Goal: Contribute content: Contribute content

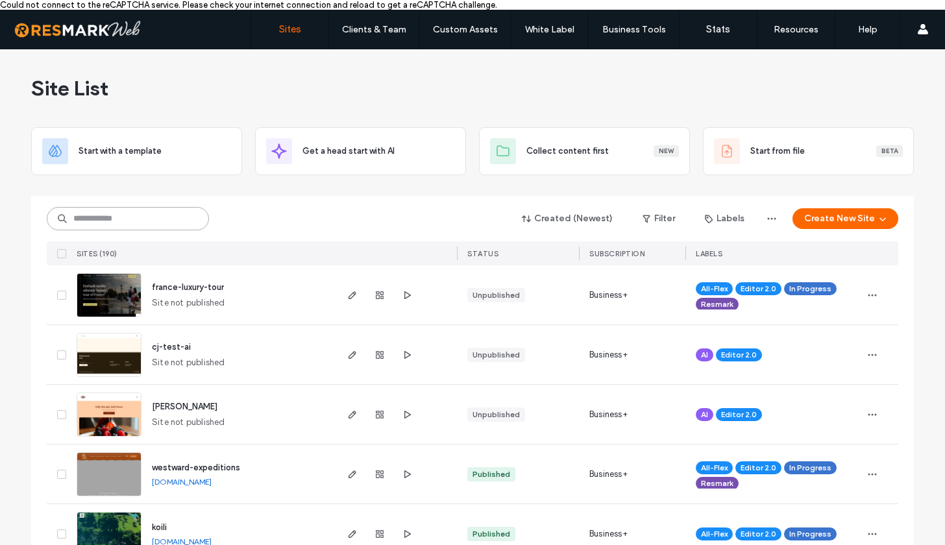
click at [130, 218] on input at bounding box center [128, 218] width 162 height 23
type input "*"
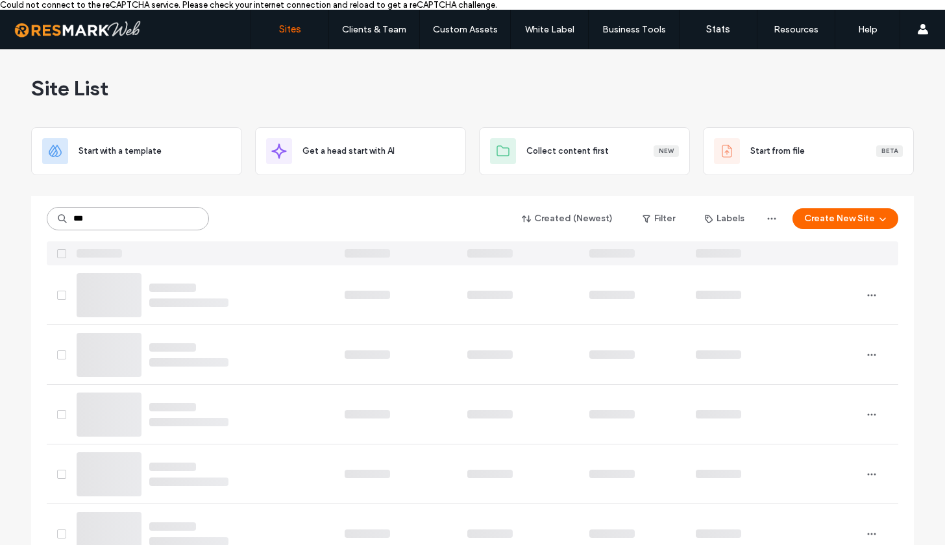
type input "****"
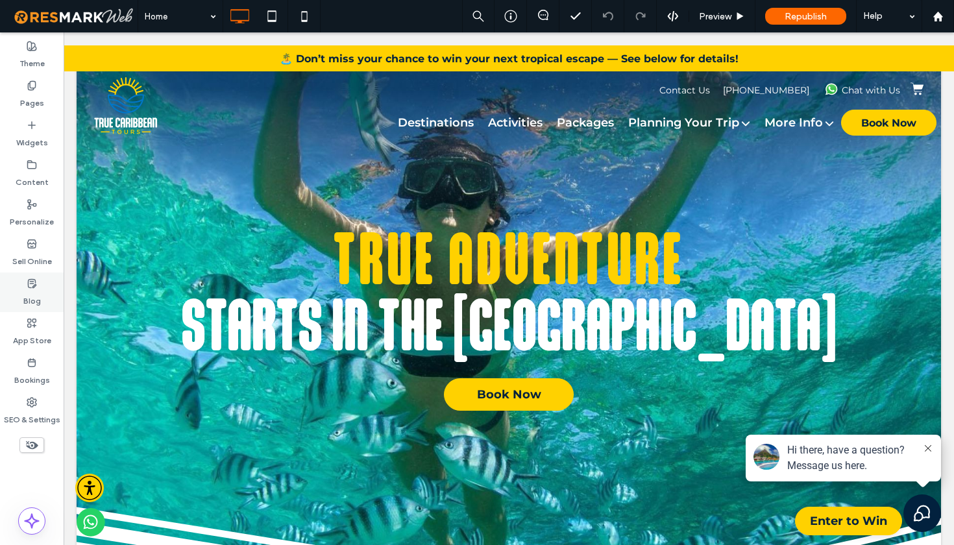
click at [32, 290] on label "Blog" at bounding box center [32, 298] width 18 height 18
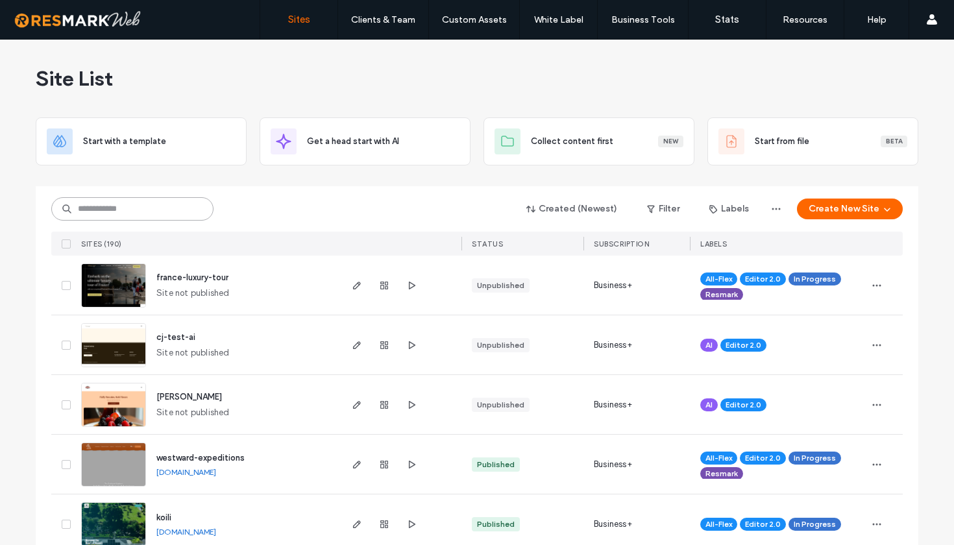
click at [151, 215] on input at bounding box center [132, 208] width 162 height 23
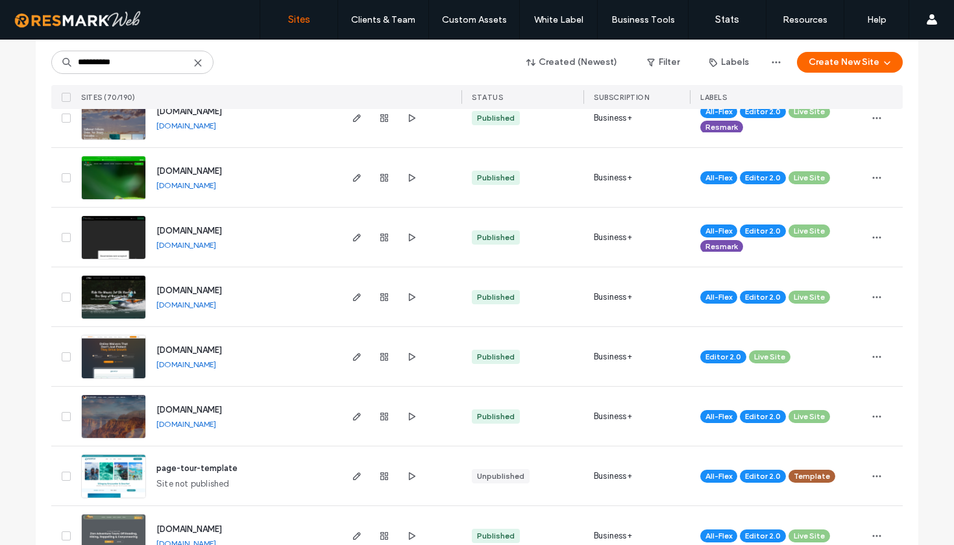
scroll to position [3098, 0]
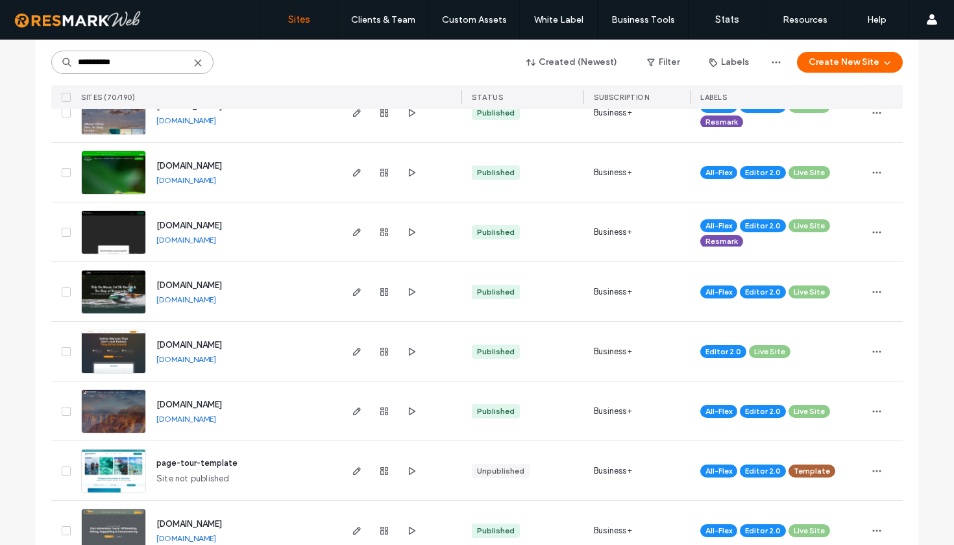
click at [149, 65] on input "**********" at bounding box center [132, 62] width 162 height 23
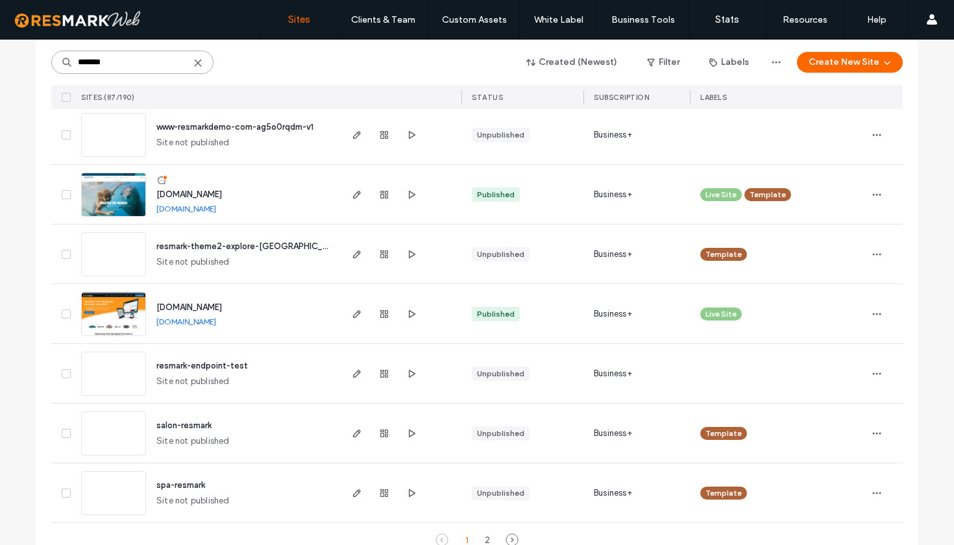
scroll to position [4235, 0]
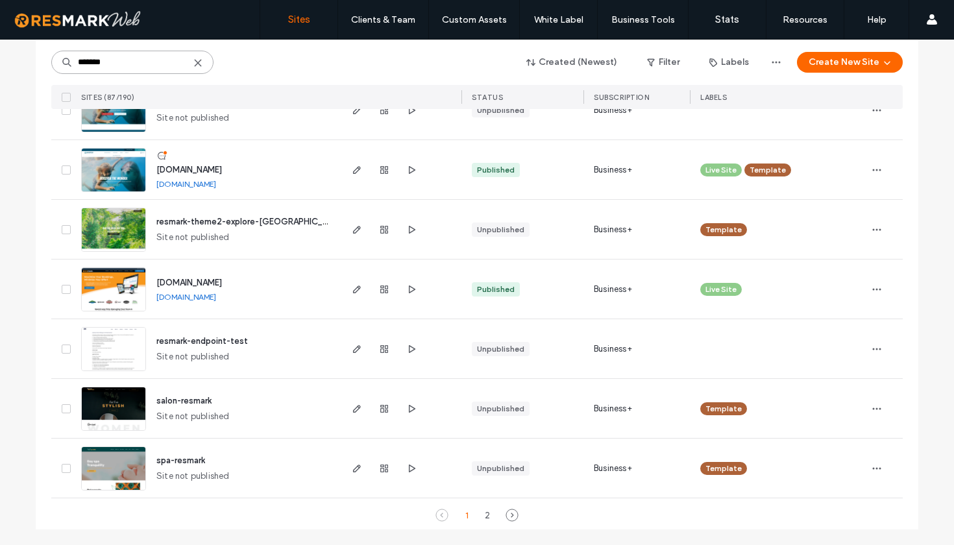
type input "*******"
click at [507, 513] on use at bounding box center [512, 515] width 12 height 12
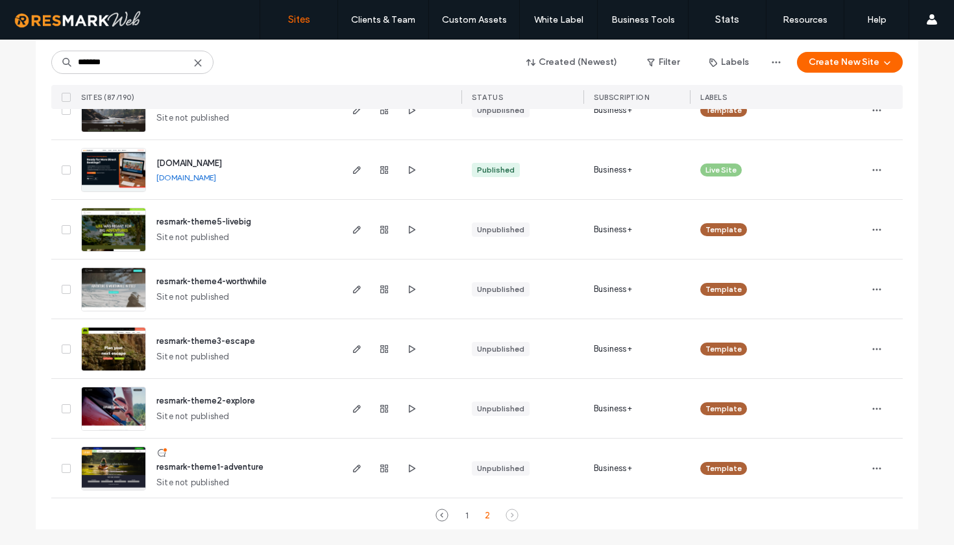
scroll to position [472, 0]
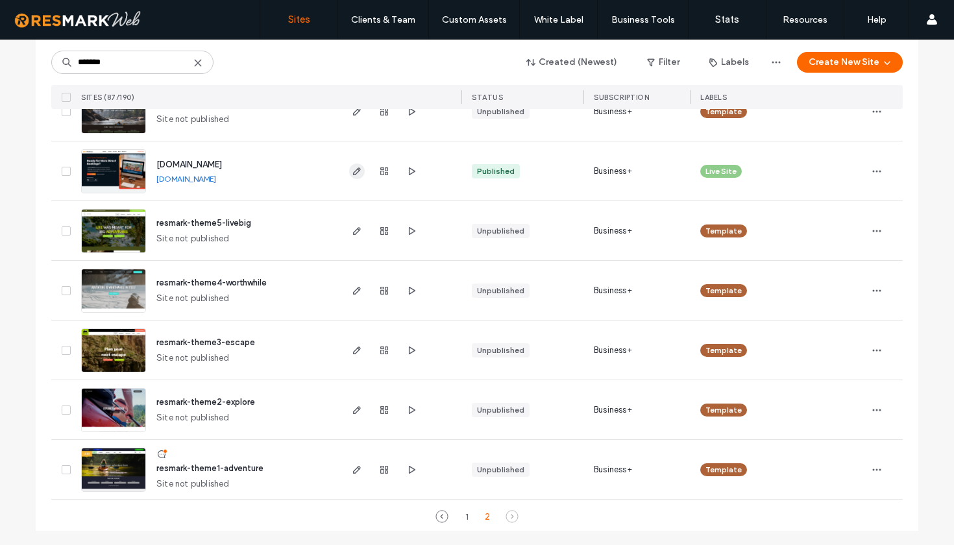
click at [355, 168] on use "button" at bounding box center [357, 171] width 8 height 8
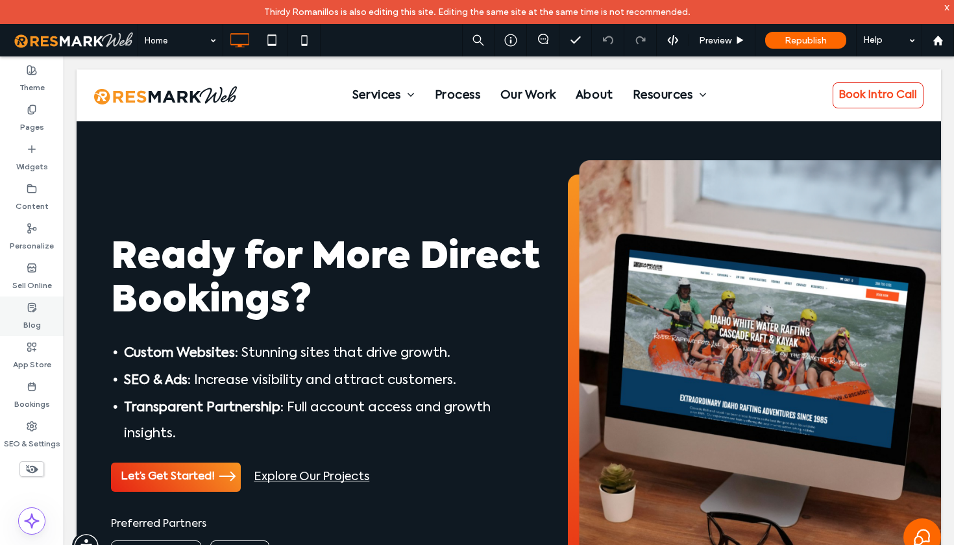
click at [36, 320] on label "Blog" at bounding box center [32, 322] width 18 height 18
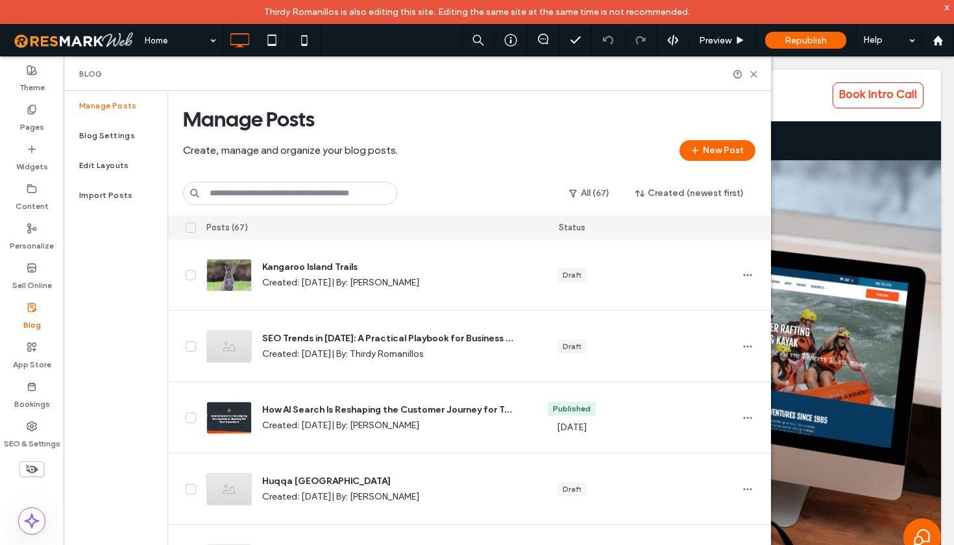
click at [318, 193] on input at bounding box center [290, 193] width 214 height 23
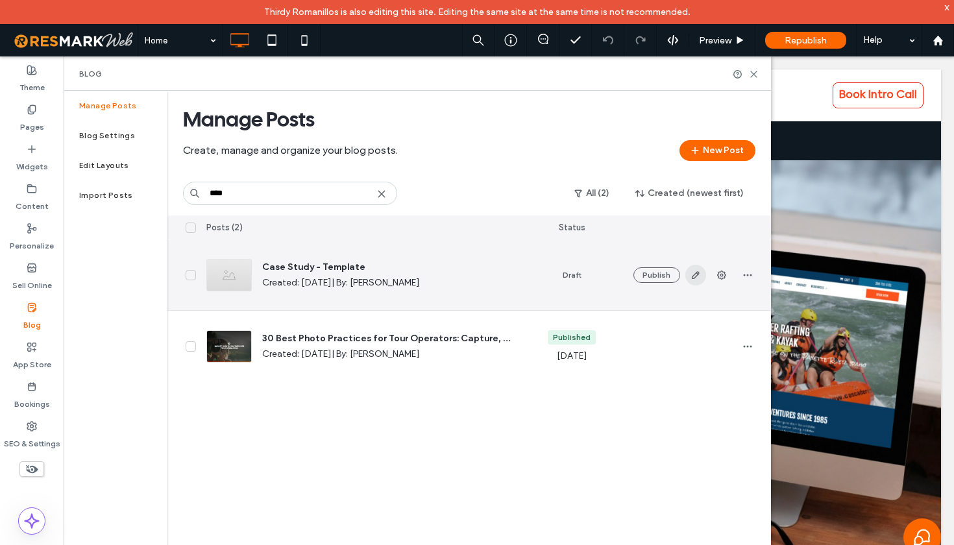
type input "****"
click at [692, 278] on icon "button" at bounding box center [695, 275] width 10 height 10
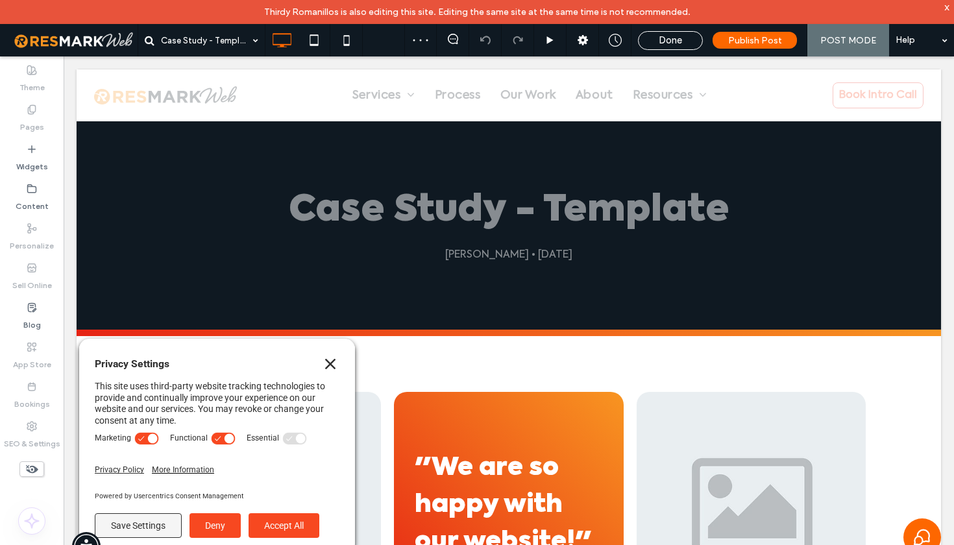
click at [331, 367] on icon "Close" at bounding box center [330, 364] width 10 height 10
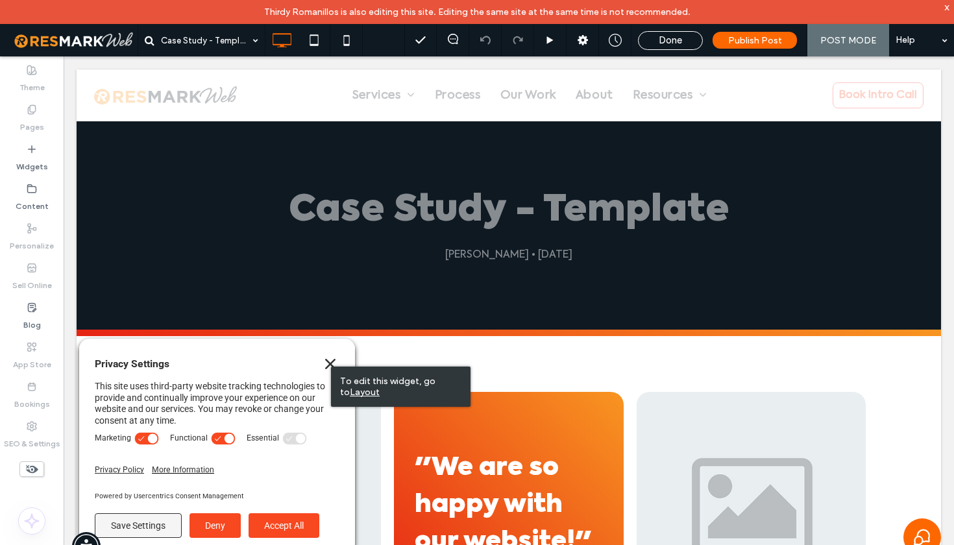
click at [327, 368] on icon "Close" at bounding box center [330, 364] width 10 height 10
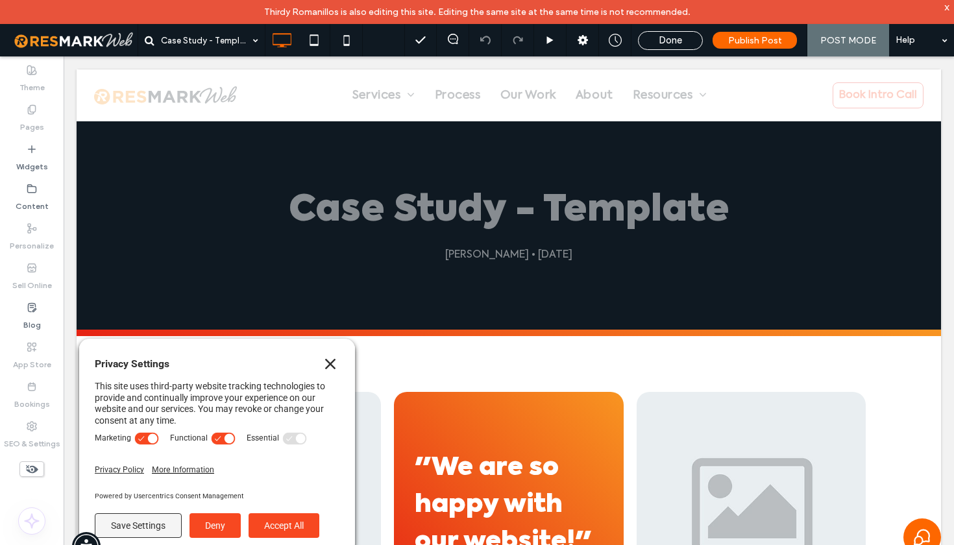
click at [332, 365] on icon "Close" at bounding box center [330, 364] width 10 height 10
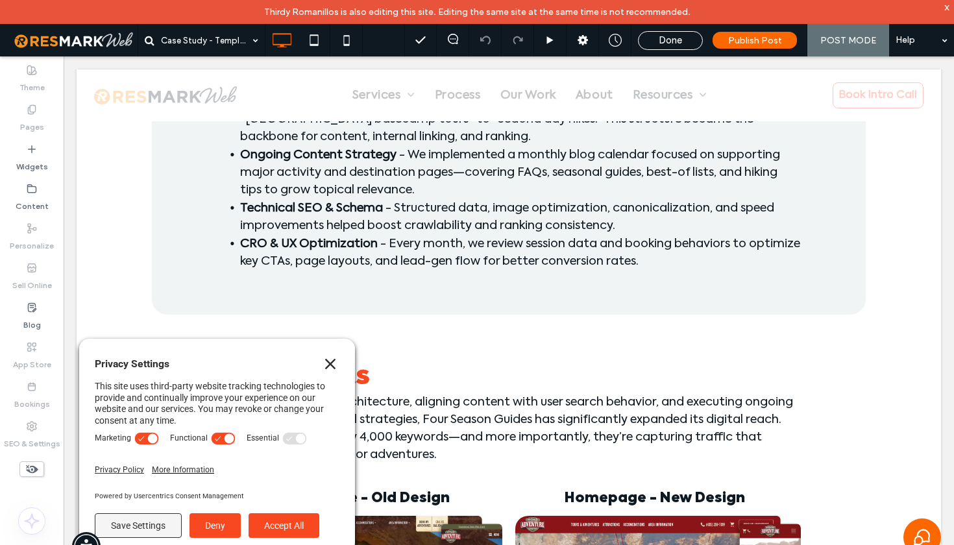
scroll to position [1766, 0]
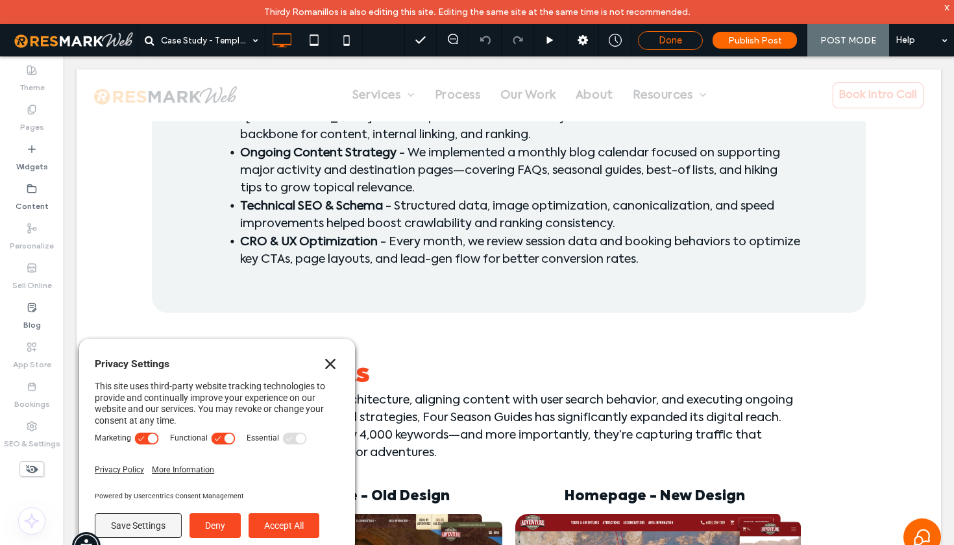
click at [658, 40] on div "Done" at bounding box center [671, 40] width 64 height 12
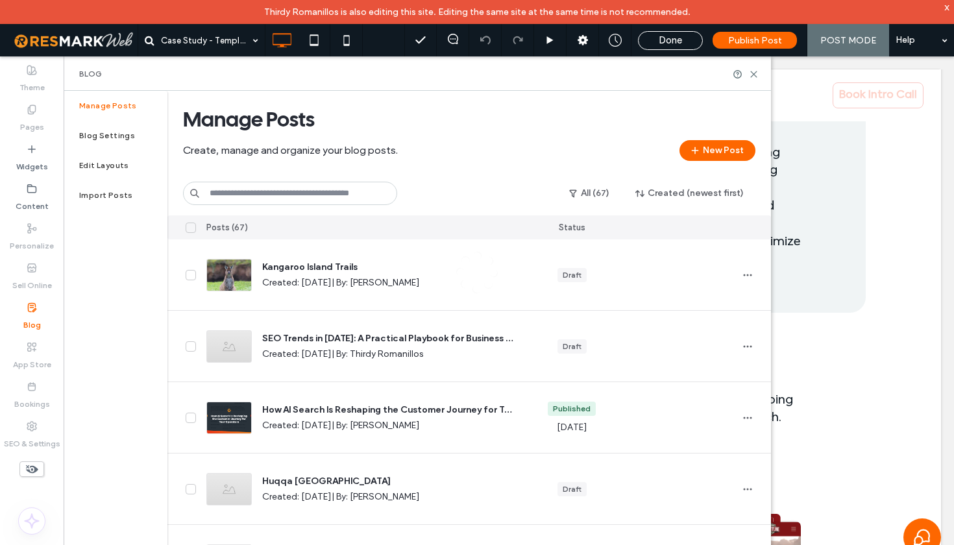
click at [285, 193] on div at bounding box center [477, 272] width 954 height 545
click at [280, 193] on div "Case Study - Template Done Publish Post POST MODE Help Site Comments Team & Cli…" at bounding box center [477, 272] width 954 height 545
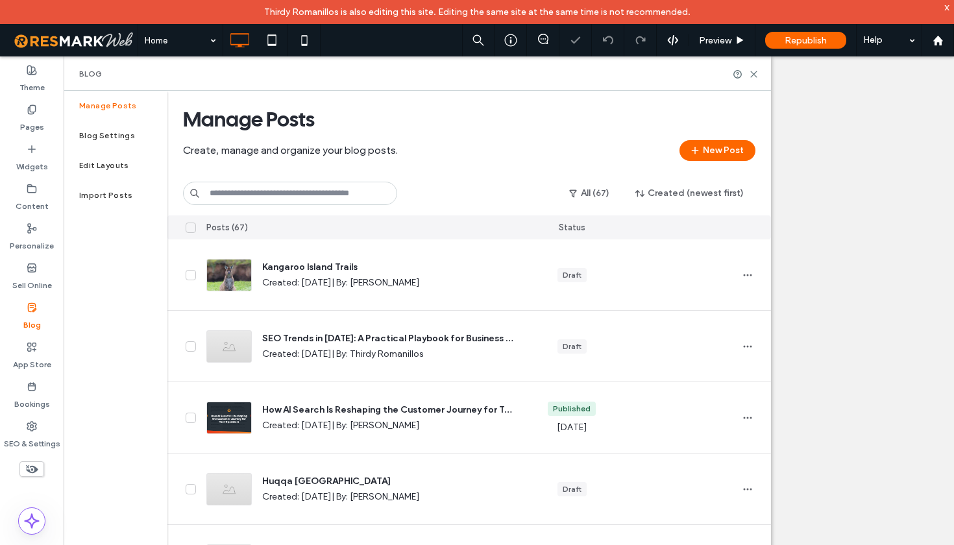
click at [260, 191] on input at bounding box center [290, 193] width 214 height 23
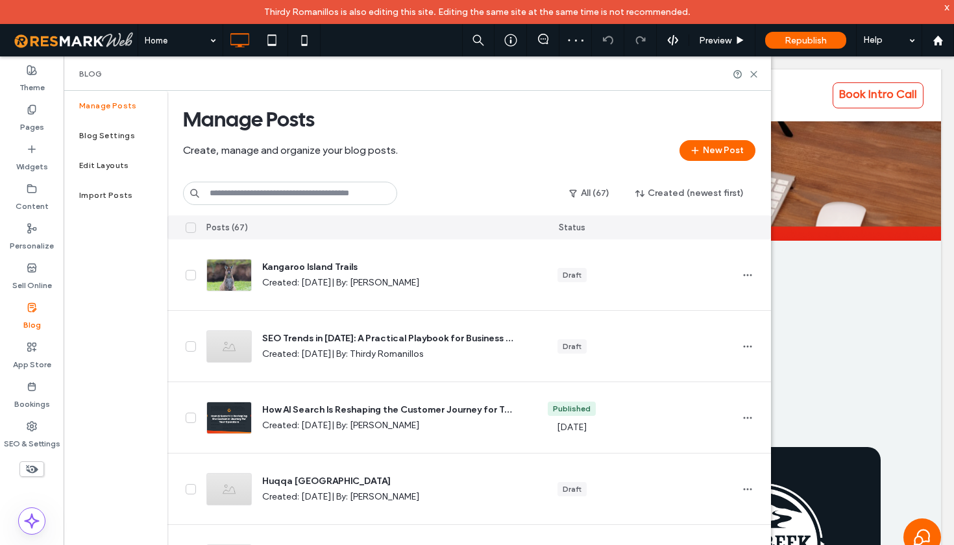
scroll to position [410, 0]
click at [268, 193] on input at bounding box center [290, 193] width 214 height 23
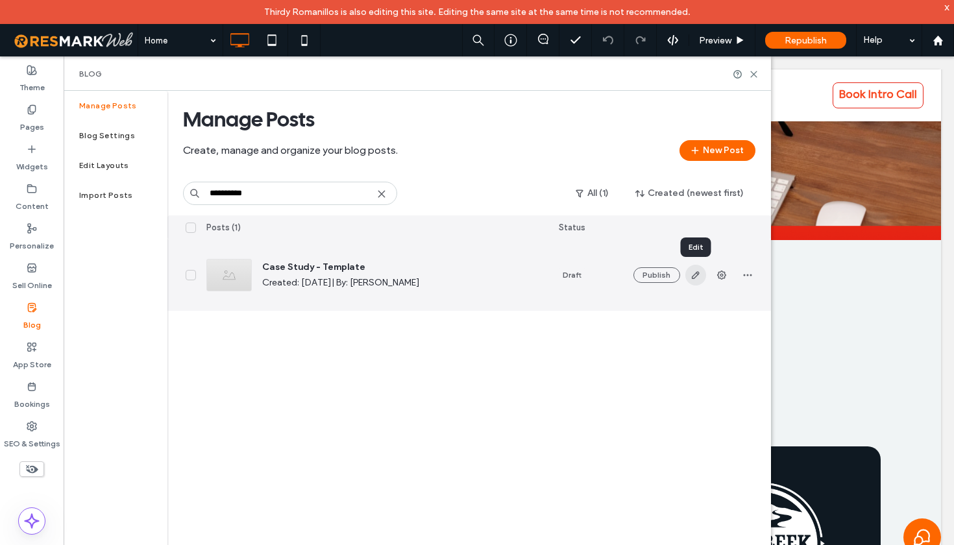
type input "**********"
click at [696, 282] on span "button" at bounding box center [695, 275] width 21 height 21
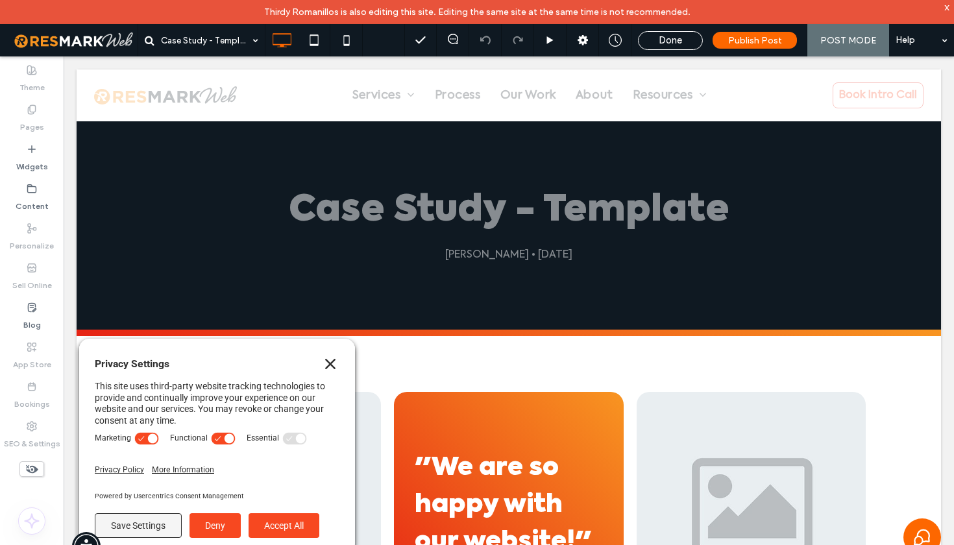
click at [330, 365] on icon "Close" at bounding box center [330, 364] width 10 height 10
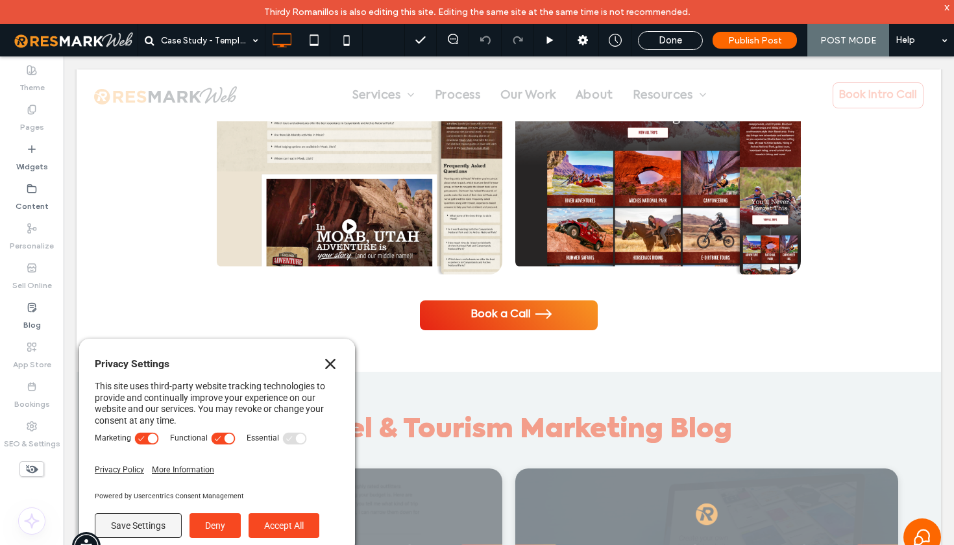
scroll to position [3211, 0]
